Goal: Task Accomplishment & Management: Use online tool/utility

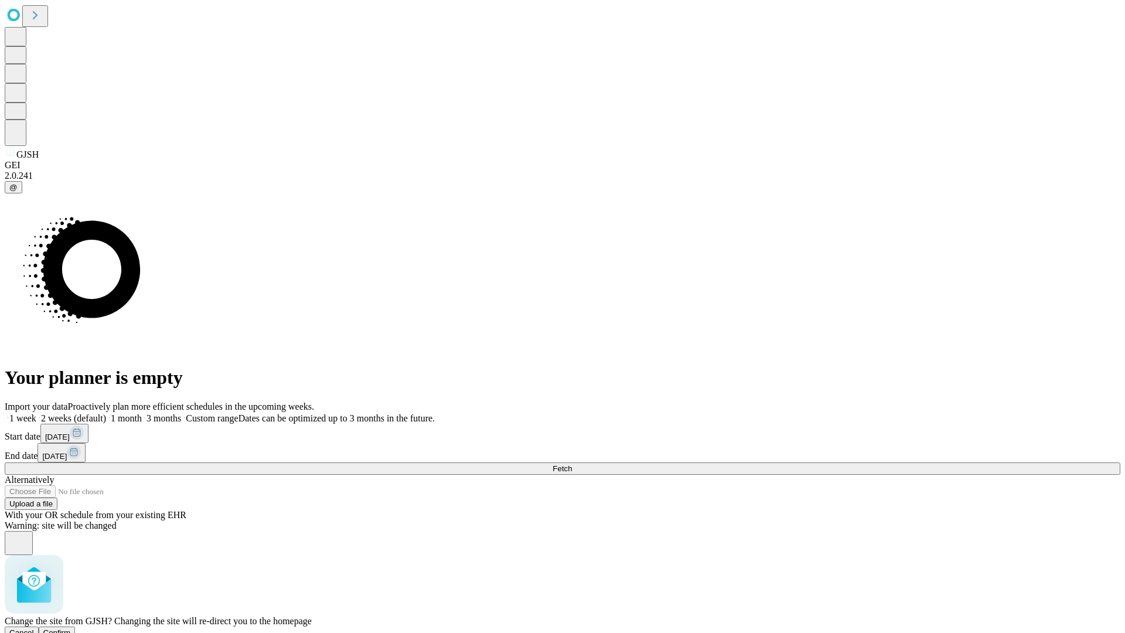
click at [71, 628] on span "Confirm" at bounding box center [57, 632] width 28 height 9
click at [106, 413] on label "2 weeks (default)" at bounding box center [71, 418] width 70 height 10
click at [572, 464] on span "Fetch" at bounding box center [561, 468] width 19 height 9
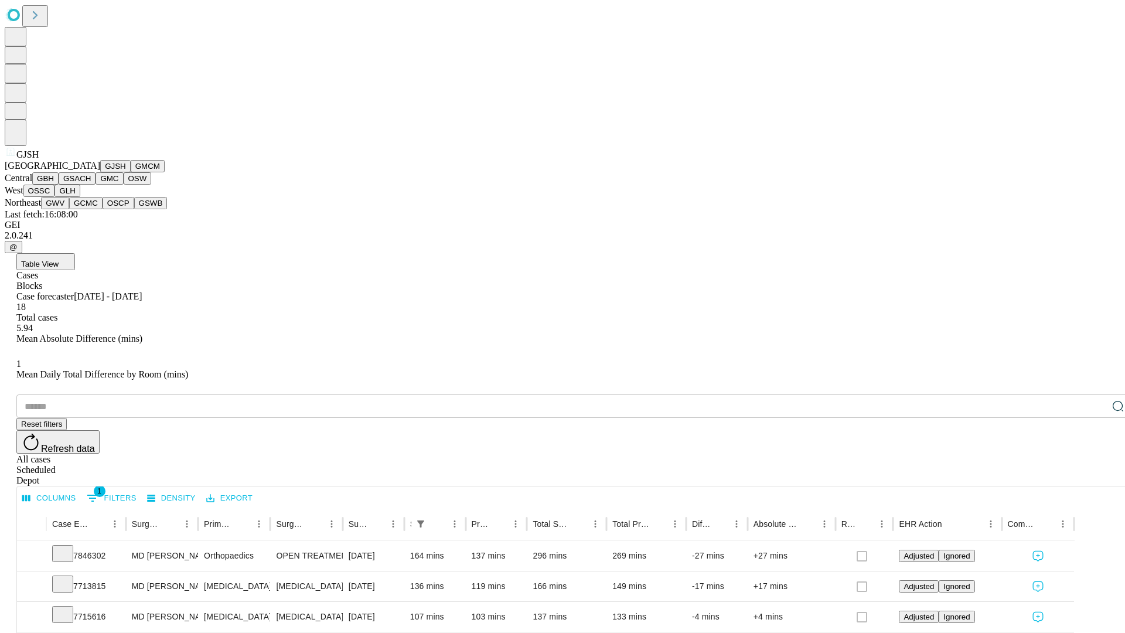
click at [131, 172] on button "GMCM" at bounding box center [148, 166] width 34 height 12
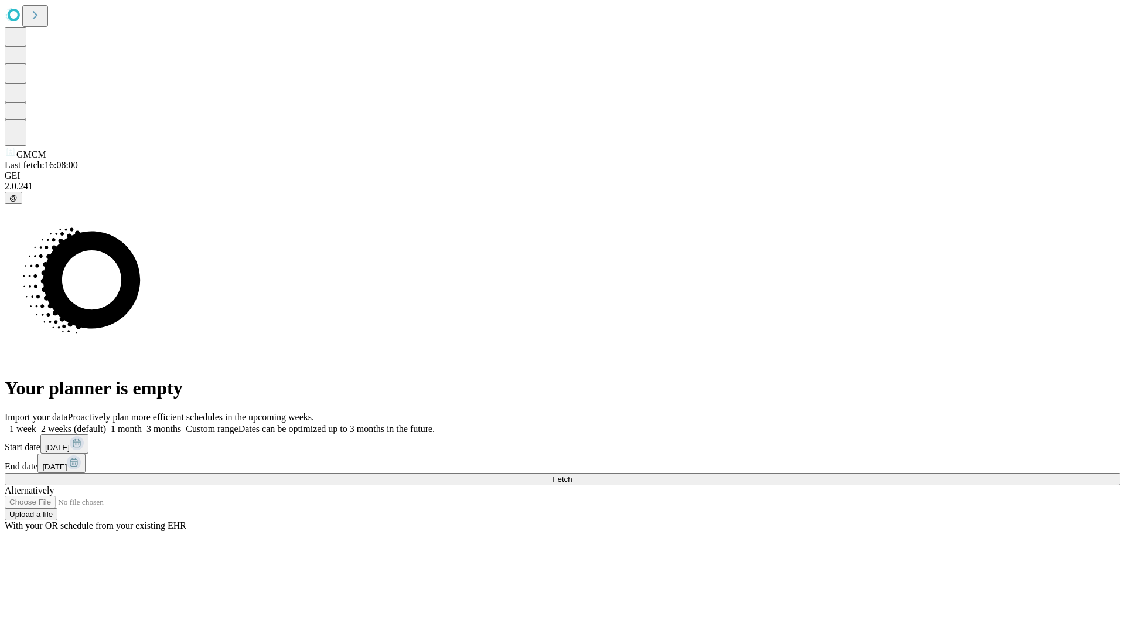
click at [106, 424] on label "2 weeks (default)" at bounding box center [71, 429] width 70 height 10
click at [572, 475] on span "Fetch" at bounding box center [561, 479] width 19 height 9
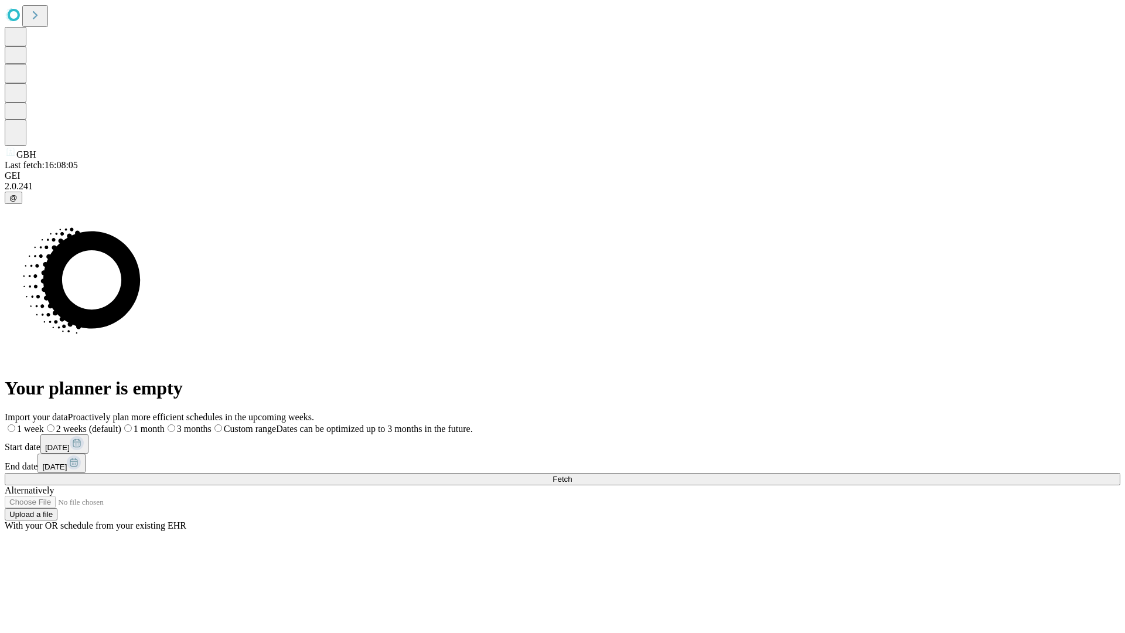
click at [121, 424] on label "2 weeks (default)" at bounding box center [82, 429] width 77 height 10
click at [572, 475] on span "Fetch" at bounding box center [561, 479] width 19 height 9
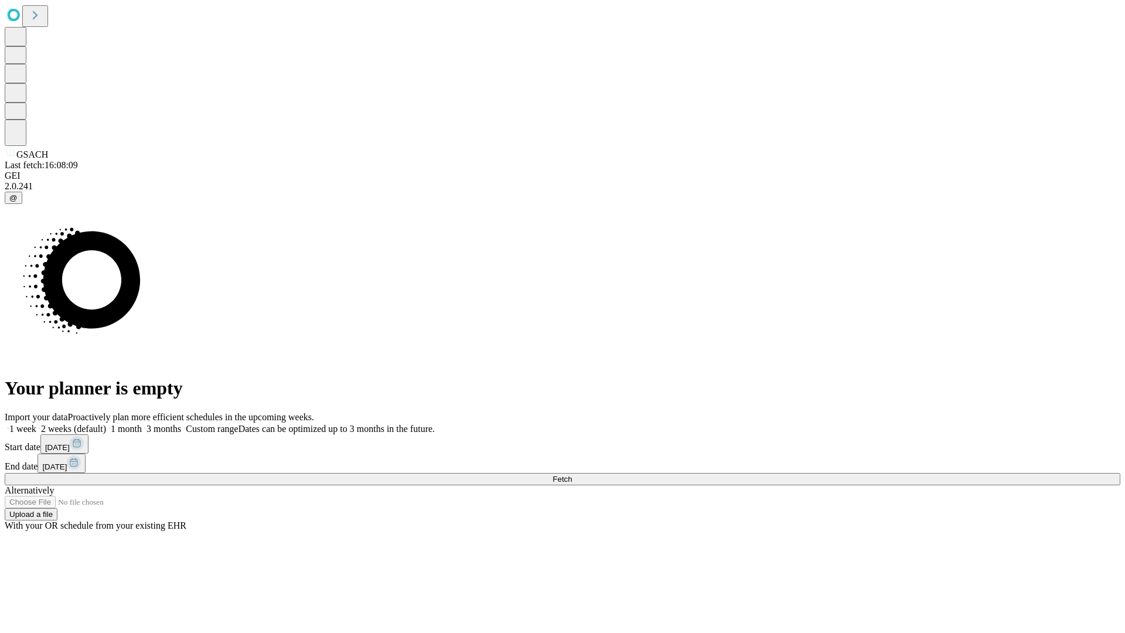
click at [106, 424] on label "2 weeks (default)" at bounding box center [71, 429] width 70 height 10
click at [572, 475] on span "Fetch" at bounding box center [561, 479] width 19 height 9
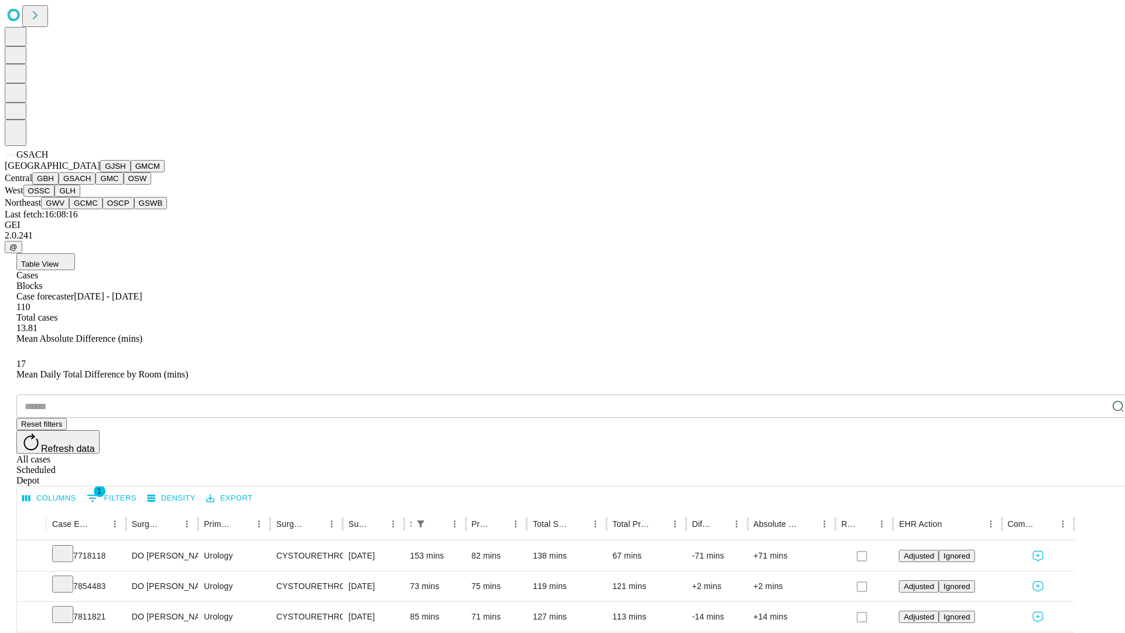
click at [95, 185] on button "GMC" at bounding box center [109, 178] width 28 height 12
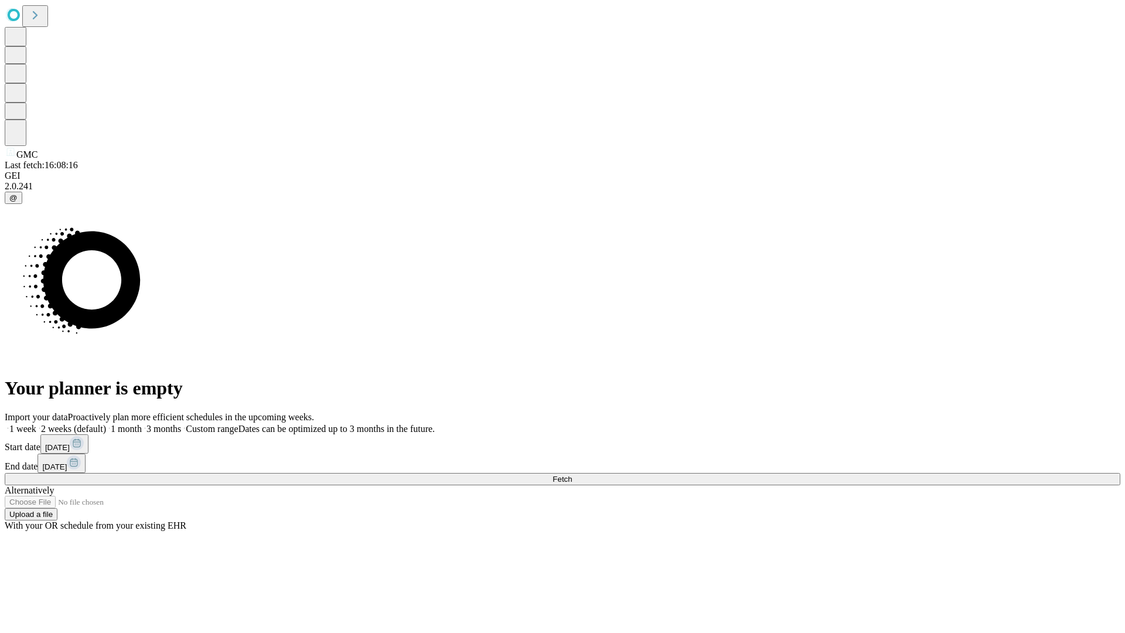
click at [106, 424] on label "2 weeks (default)" at bounding box center [71, 429] width 70 height 10
click at [572, 475] on span "Fetch" at bounding box center [561, 479] width 19 height 9
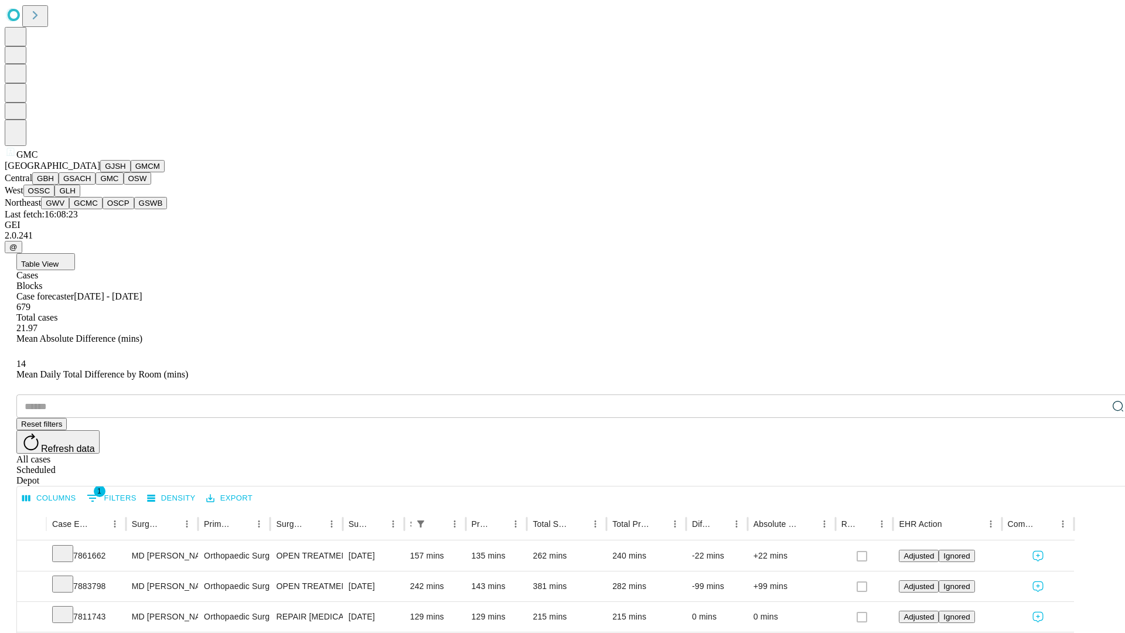
click at [124, 185] on button "OSW" at bounding box center [138, 178] width 28 height 12
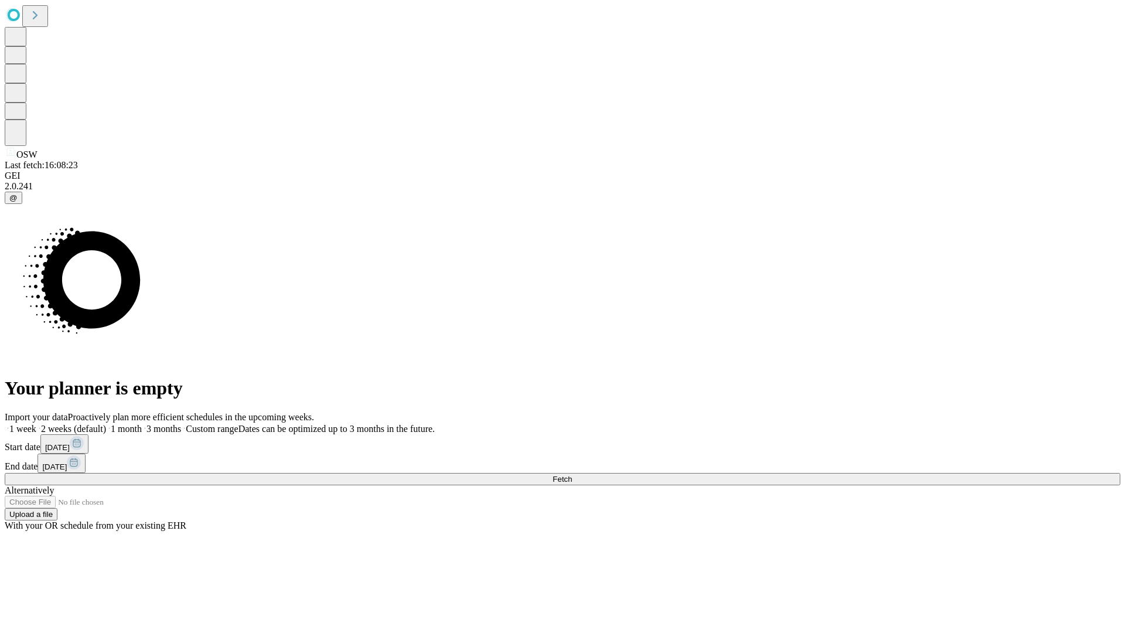
click at [106, 424] on label "2 weeks (default)" at bounding box center [71, 429] width 70 height 10
click at [572, 475] on span "Fetch" at bounding box center [561, 479] width 19 height 9
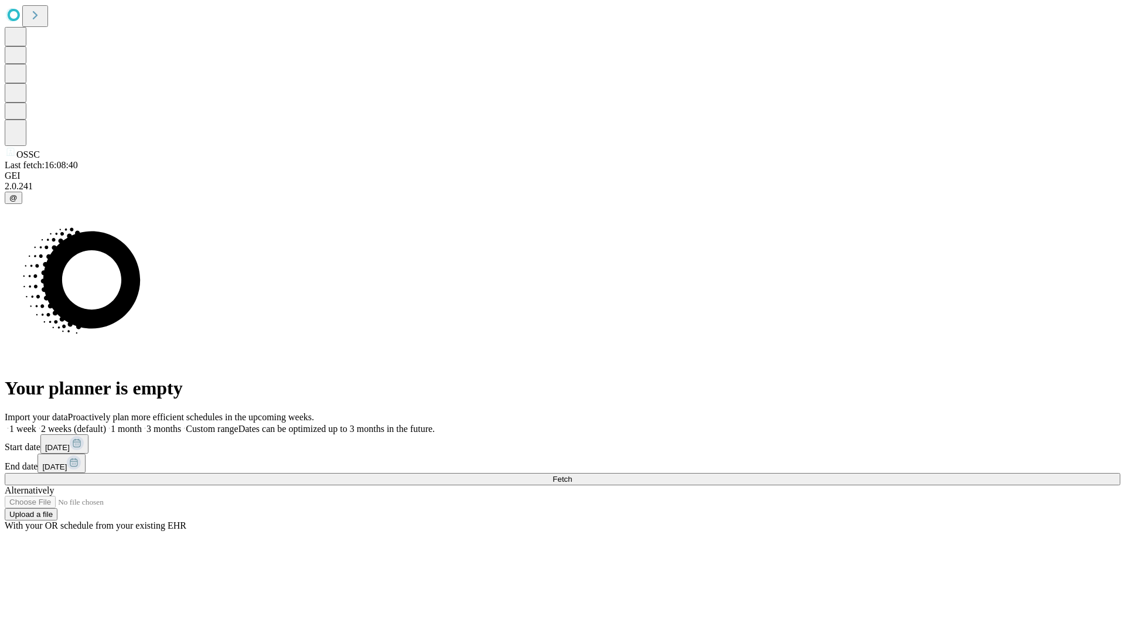
click at [106, 424] on label "2 weeks (default)" at bounding box center [71, 429] width 70 height 10
click at [572, 475] on span "Fetch" at bounding box center [561, 479] width 19 height 9
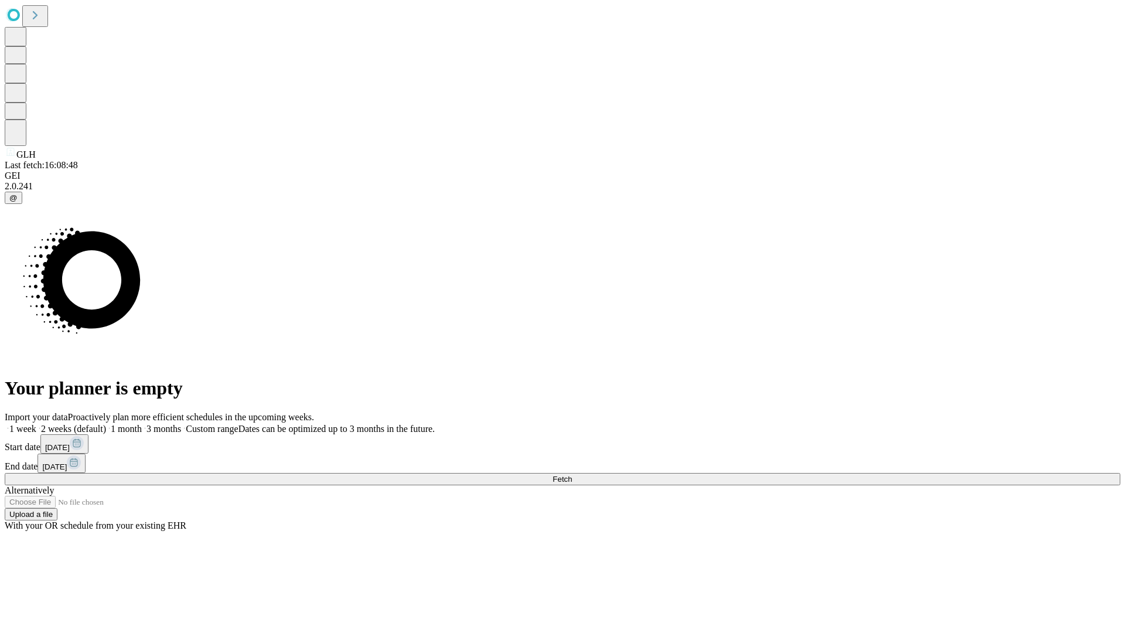
click at [106, 424] on label "2 weeks (default)" at bounding box center [71, 429] width 70 height 10
click at [572, 475] on span "Fetch" at bounding box center [561, 479] width 19 height 9
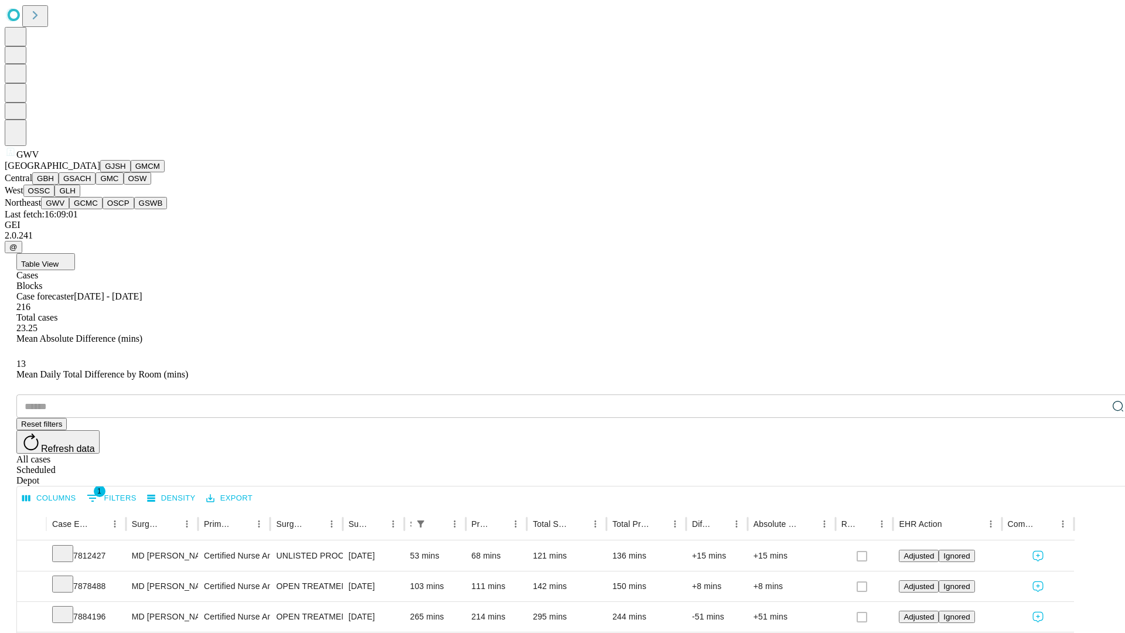
click at [91, 209] on button "GCMC" at bounding box center [85, 203] width 33 height 12
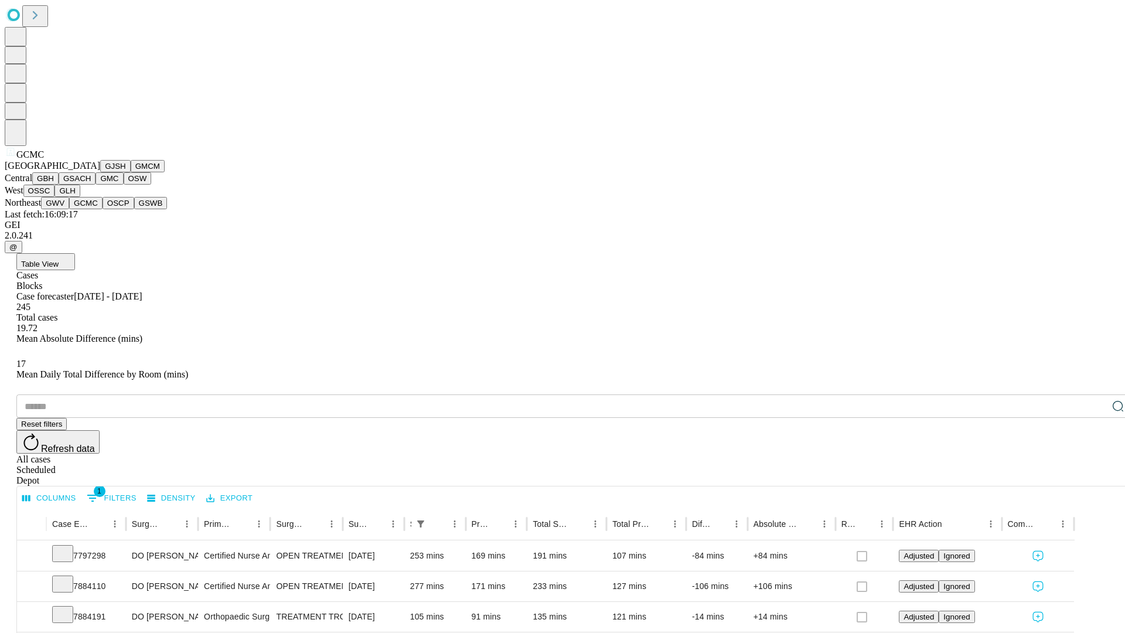
click at [103, 209] on button "OSCP" at bounding box center [119, 203] width 32 height 12
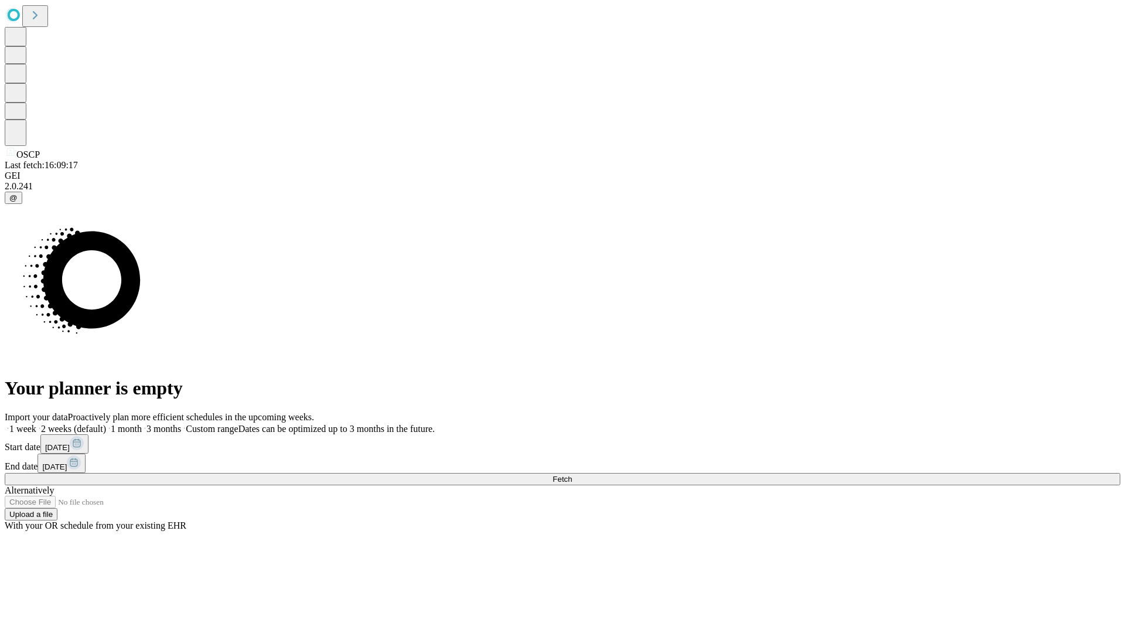
click at [106, 424] on label "2 weeks (default)" at bounding box center [71, 429] width 70 height 10
click at [572, 475] on span "Fetch" at bounding box center [561, 479] width 19 height 9
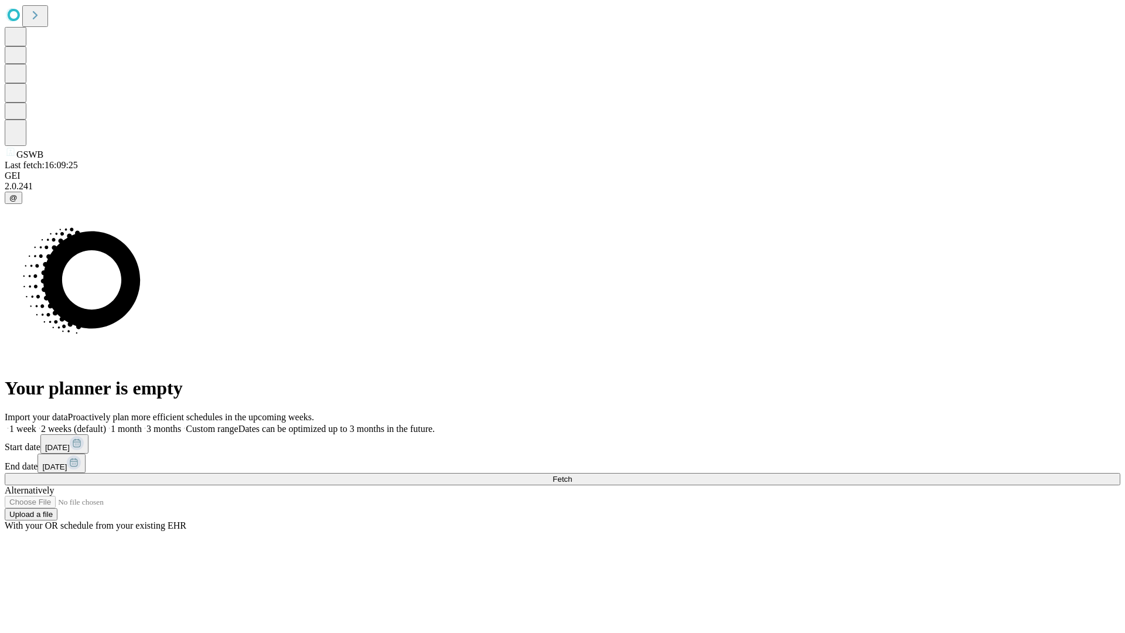
click at [106, 424] on label "2 weeks (default)" at bounding box center [71, 429] width 70 height 10
click at [572, 475] on span "Fetch" at bounding box center [561, 479] width 19 height 9
